Goal: Task Accomplishment & Management: Use online tool/utility

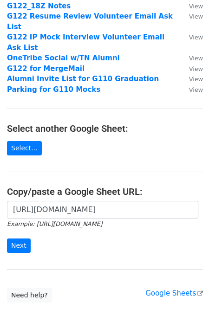
scroll to position [0, 220]
type input "[URL][DOMAIN_NAME]"
click at [20, 239] on input "Next" at bounding box center [19, 246] width 24 height 14
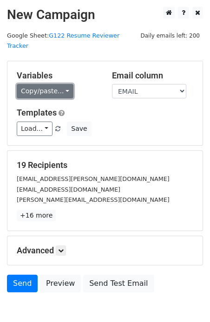
click at [44, 84] on link "Copy/paste..." at bounding box center [45, 91] width 57 height 14
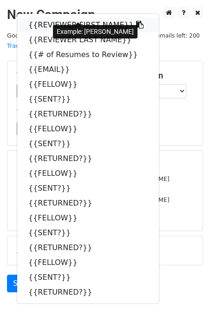
click at [54, 18] on link "{{REVIEWER FIRST NAME}}" at bounding box center [88, 25] width 142 height 15
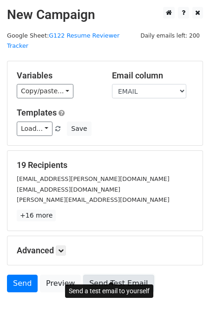
click at [116, 275] on link "Send Test Email" at bounding box center [118, 284] width 71 height 18
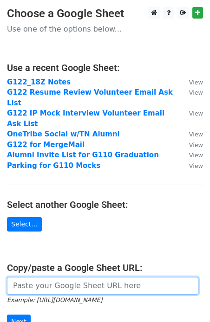
click at [27, 277] on input "url" at bounding box center [102, 286] width 191 height 18
paste input "[URL][DOMAIN_NAME]"
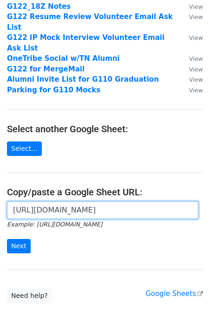
scroll to position [80, 0]
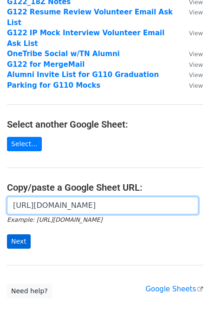
type input "[URL][DOMAIN_NAME]"
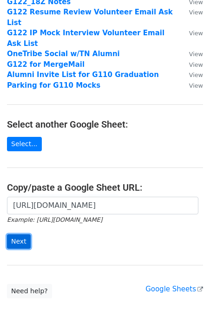
click at [15, 235] on input "Next" at bounding box center [19, 242] width 24 height 14
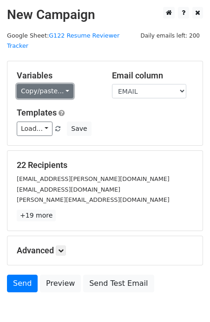
click at [46, 84] on link "Copy/paste..." at bounding box center [45, 91] width 57 height 14
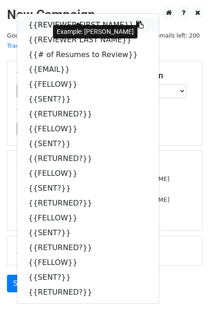
click at [59, 18] on link "{{REVIEWER FIRST NAME}}" at bounding box center [88, 25] width 142 height 15
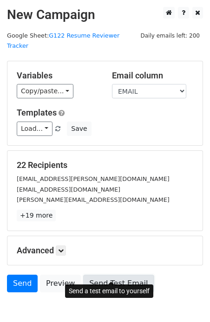
click at [112, 275] on link "Send Test Email" at bounding box center [118, 284] width 71 height 18
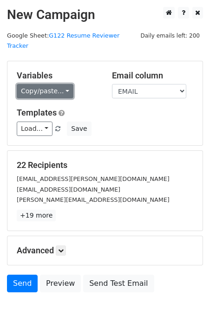
click at [41, 84] on link "Copy/paste..." at bounding box center [45, 91] width 57 height 14
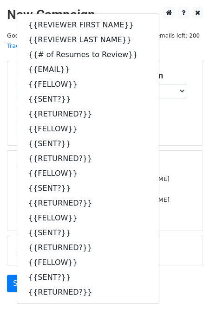
click at [161, 184] on div "bandya@apsu.edu" at bounding box center [105, 189] width 190 height 11
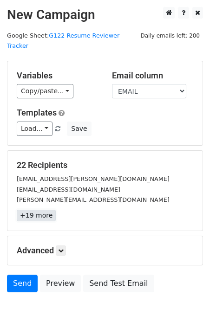
click at [33, 210] on link "+19 more" at bounding box center [36, 216] width 39 height 12
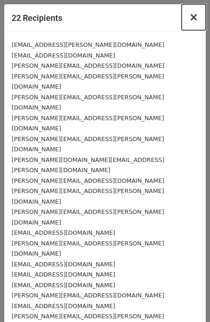
click at [193, 17] on span "×" at bounding box center [193, 17] width 9 height 13
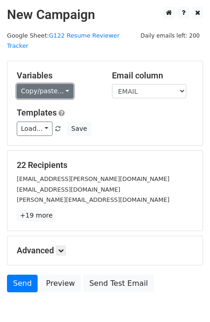
click at [36, 84] on link "Copy/paste..." at bounding box center [45, 91] width 57 height 14
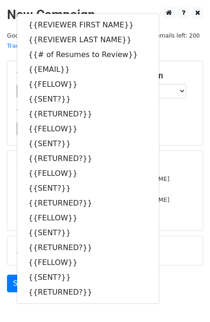
click at [180, 151] on div "22 Recipients jmendez@messer.com bandya@apsu.edu nathan@mwrealestateco.com +19 …" at bounding box center [104, 191] width 195 height 80
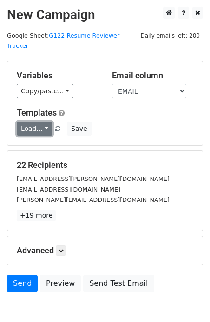
click at [36, 122] on link "Load..." at bounding box center [35, 129] width 36 height 14
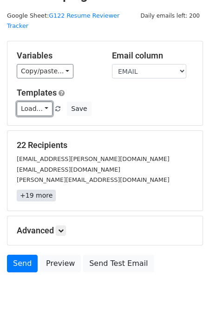
scroll to position [39, 0]
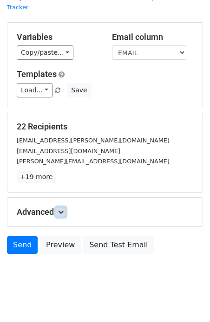
click at [64, 207] on link at bounding box center [61, 212] width 10 height 10
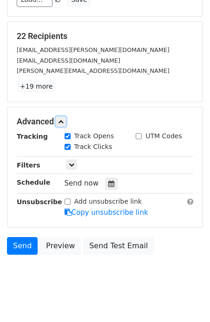
scroll to position [129, 0]
click at [71, 162] on icon at bounding box center [72, 165] width 6 height 6
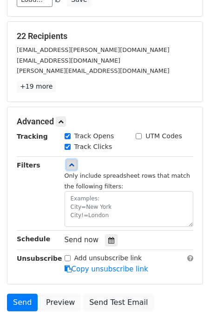
click at [71, 162] on icon at bounding box center [72, 165] width 6 height 6
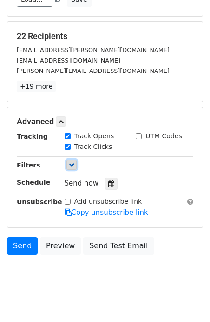
click at [71, 162] on icon at bounding box center [72, 165] width 6 height 6
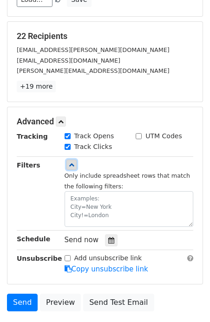
click at [71, 162] on icon at bounding box center [72, 165] width 6 height 6
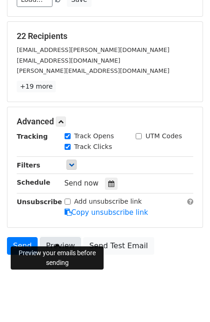
click at [61, 237] on link "Preview" at bounding box center [60, 246] width 41 height 18
